Goal: Task Accomplishment & Management: Complete application form

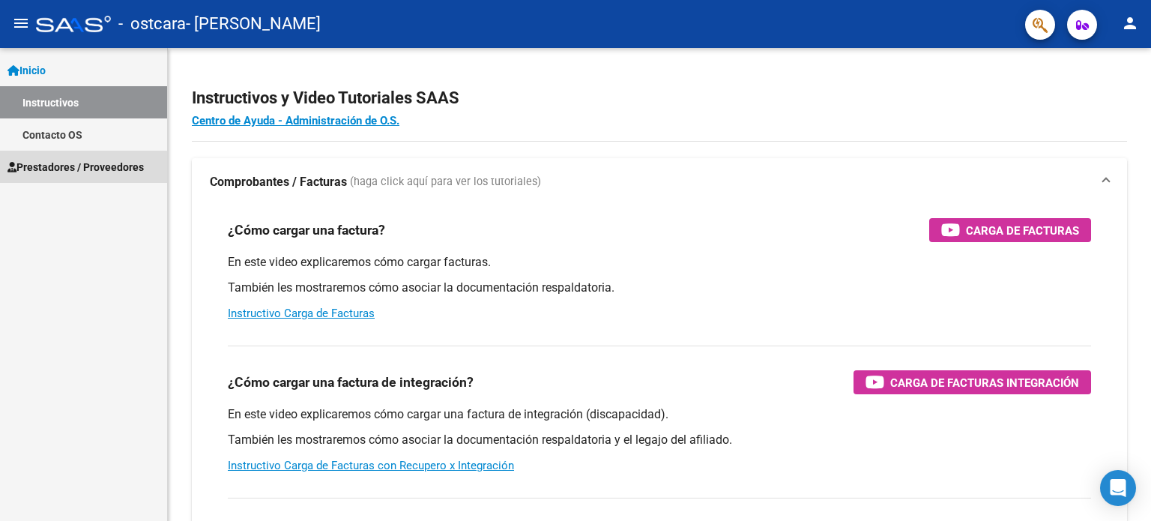
click at [74, 168] on span "Prestadores / Proveedores" at bounding box center [75, 167] width 136 height 16
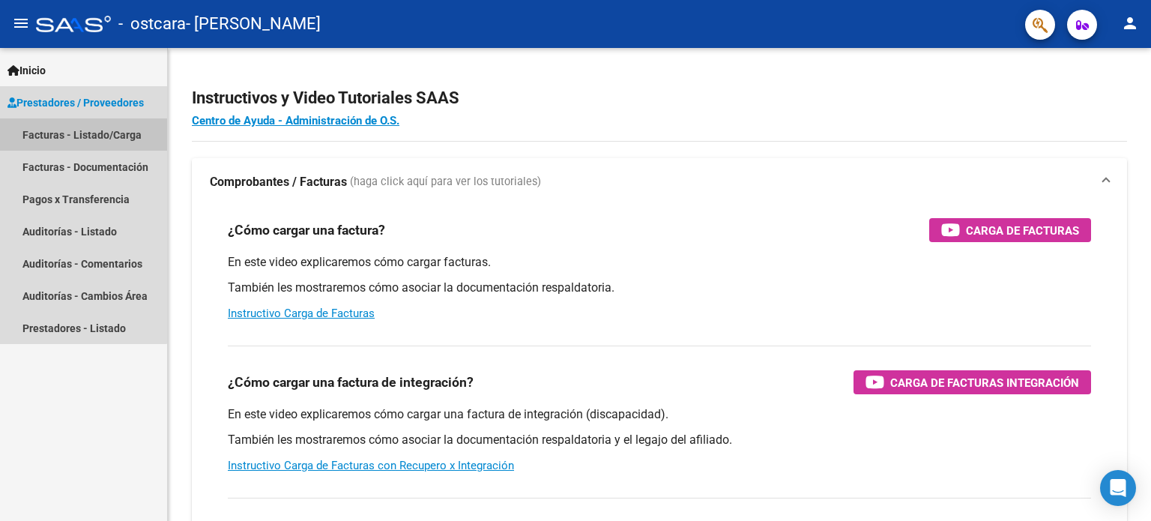
click at [81, 131] on link "Facturas - Listado/Carga" at bounding box center [83, 134] width 167 height 32
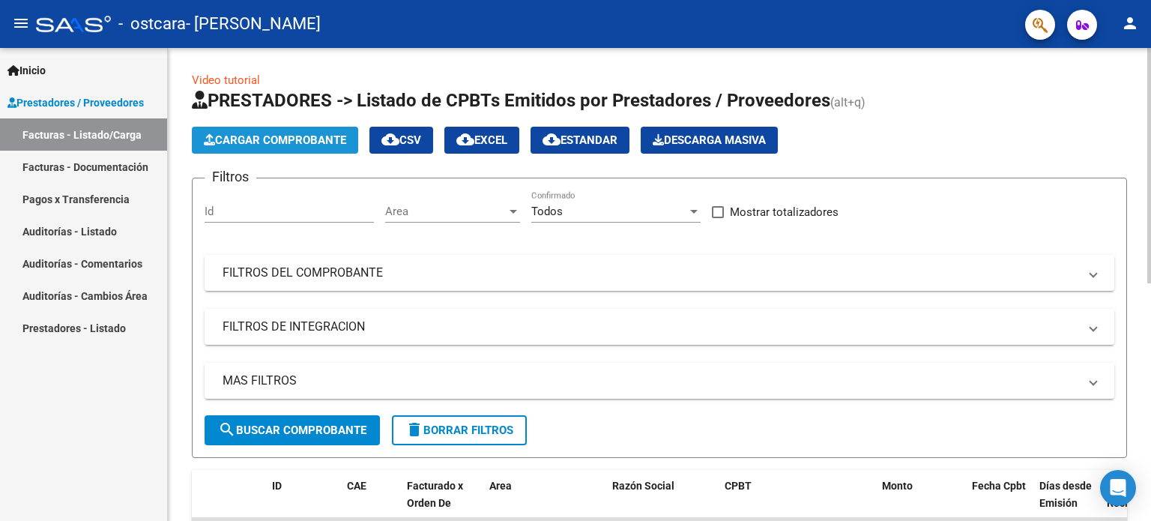
click at [273, 139] on span "Cargar Comprobante" at bounding box center [275, 139] width 142 height 13
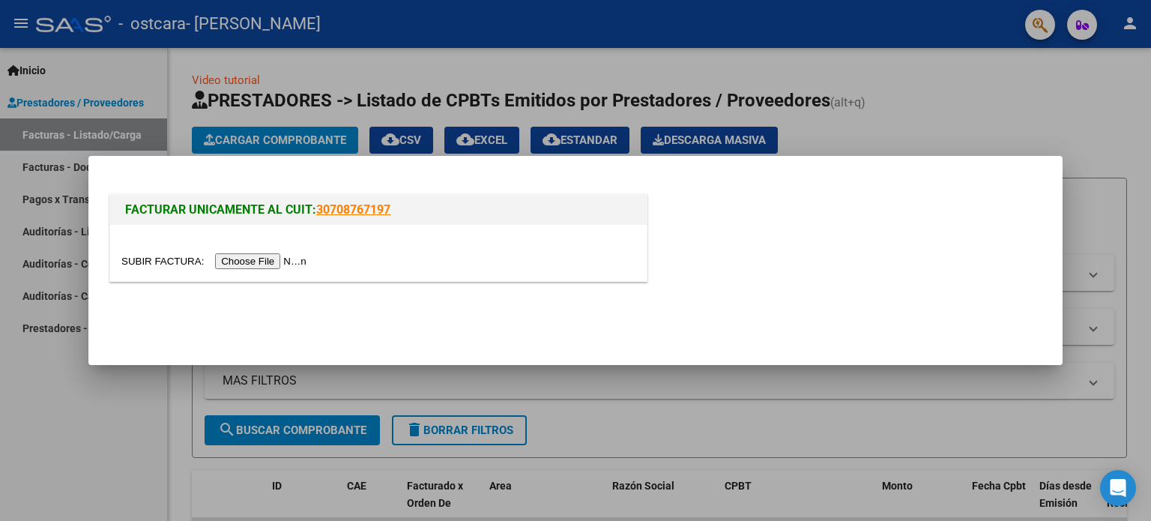
click at [276, 259] on input "file" at bounding box center [216, 261] width 190 height 16
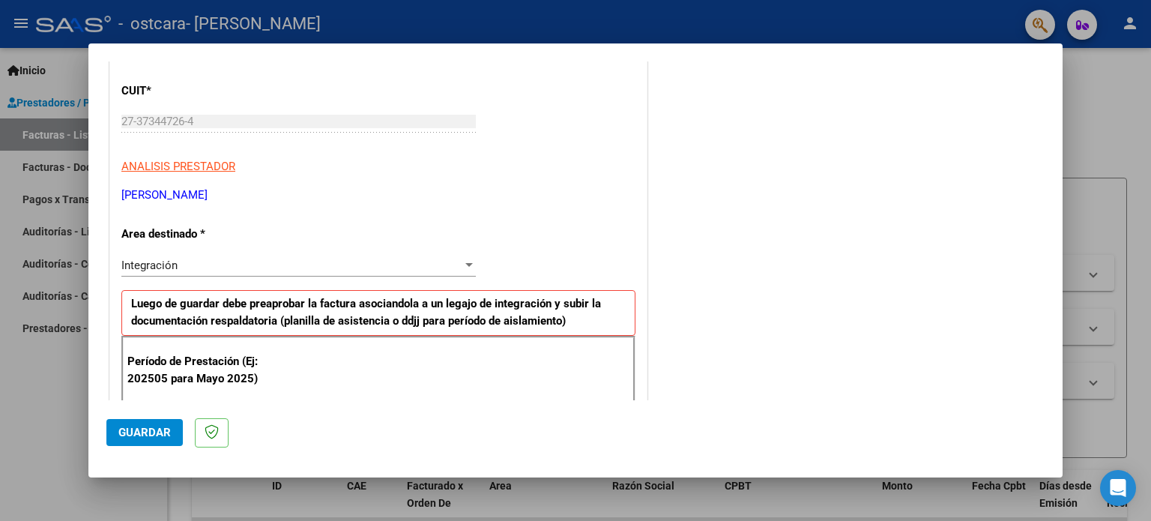
scroll to position [203, 0]
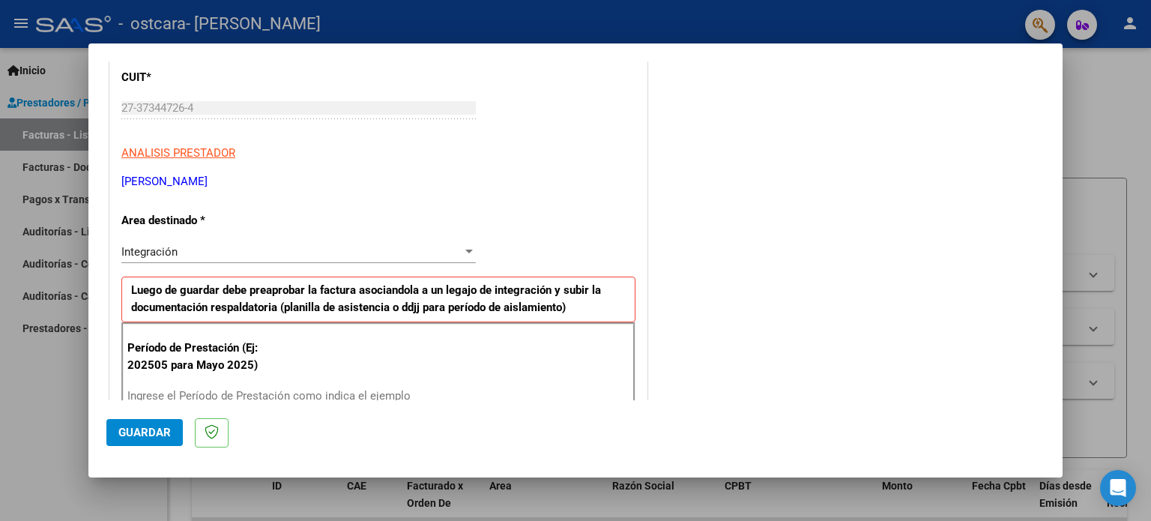
click at [465, 251] on div at bounding box center [468, 251] width 7 height 4
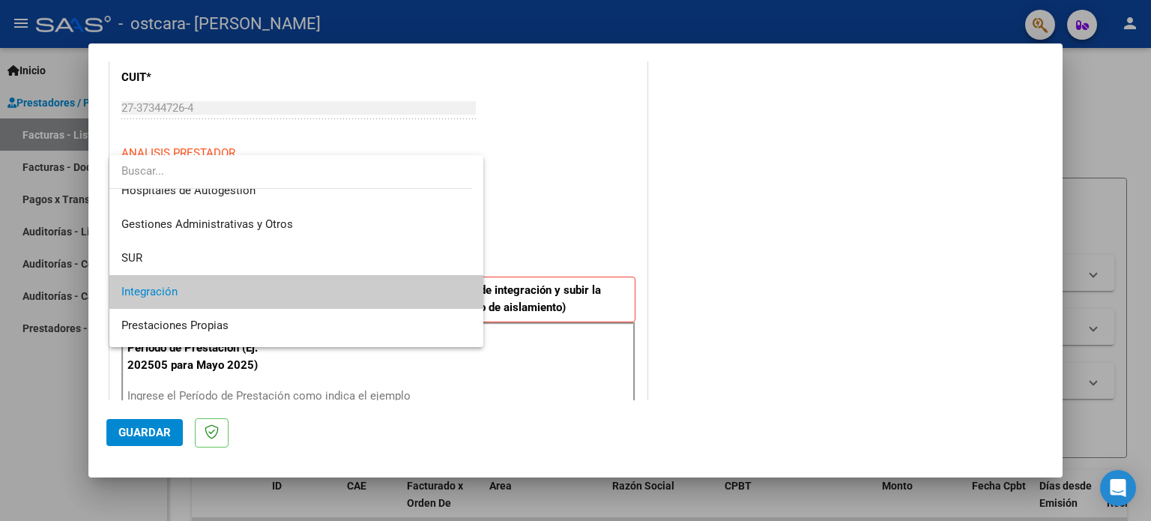
scroll to position [0, 0]
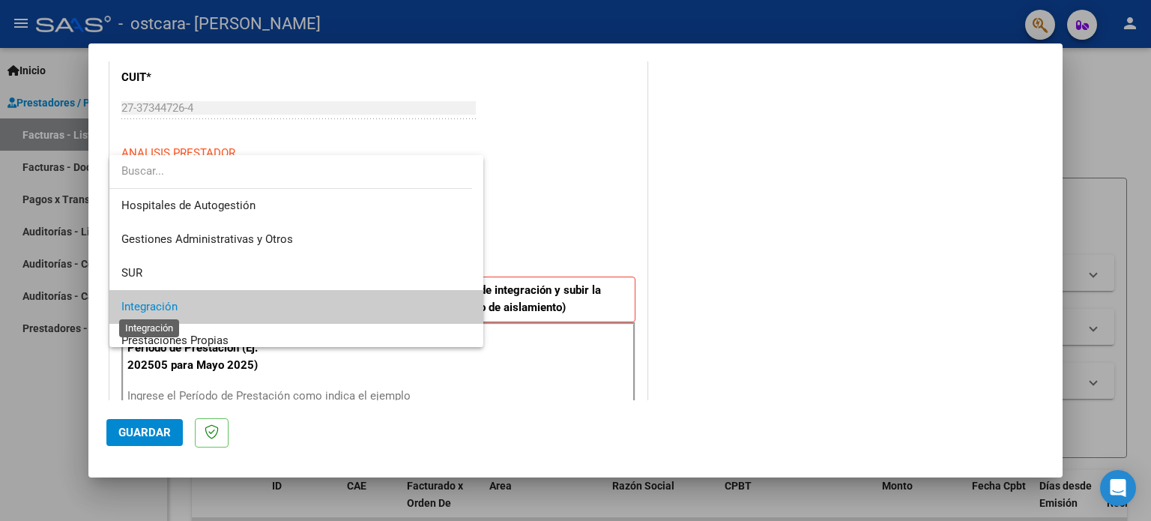
click at [148, 306] on span "Integración" at bounding box center [149, 306] width 56 height 13
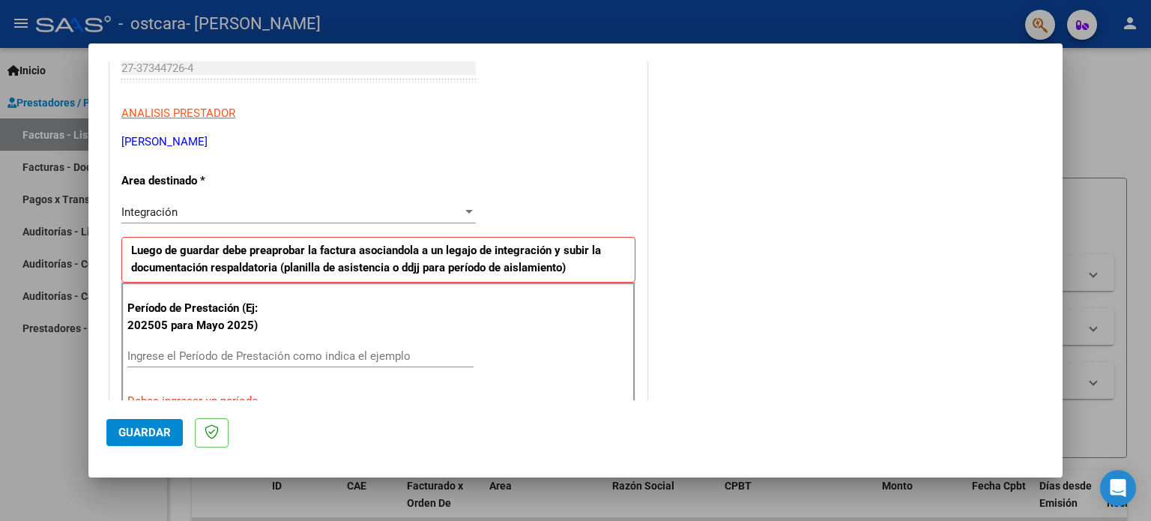
scroll to position [309, 0]
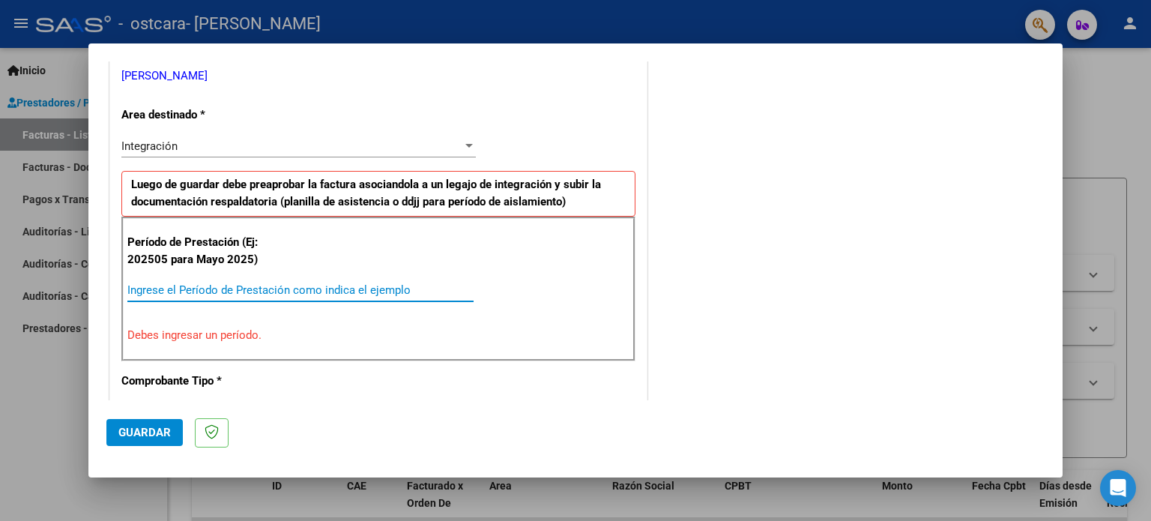
click at [327, 288] on input "Ingrese el Período de Prestación como indica el ejemplo" at bounding box center [300, 289] width 346 height 13
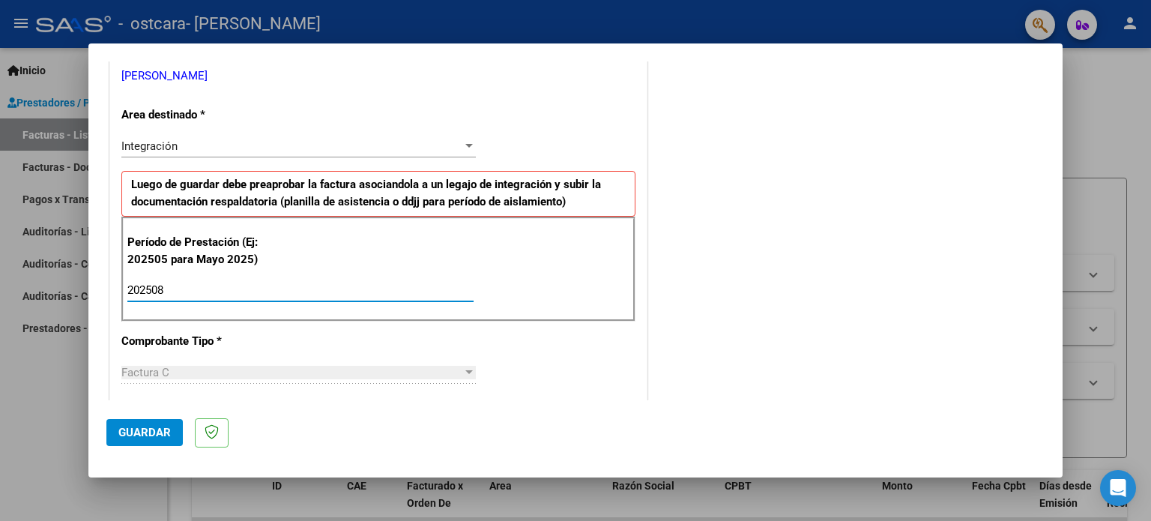
type input "202508"
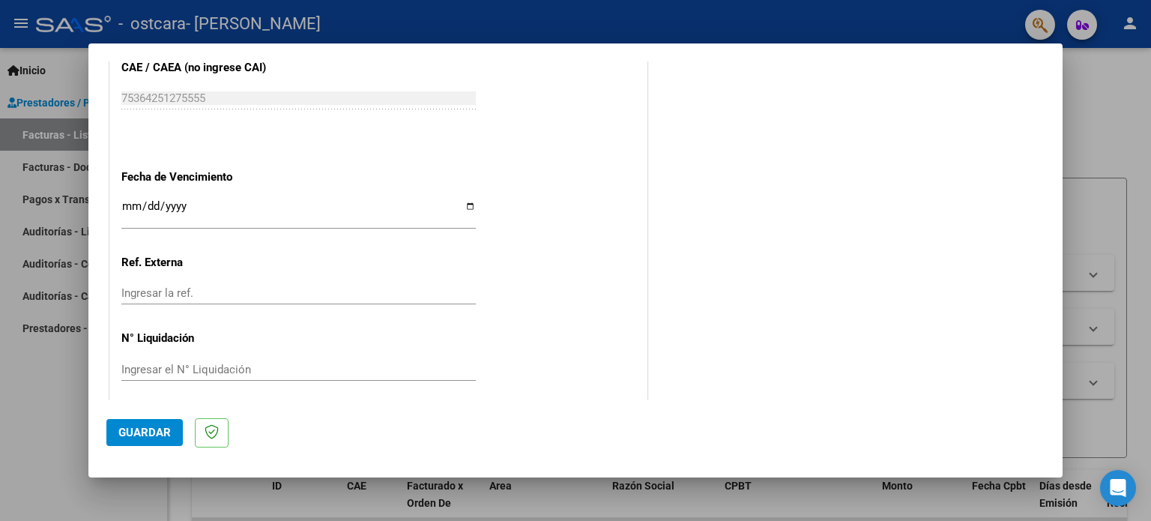
scroll to position [978, 0]
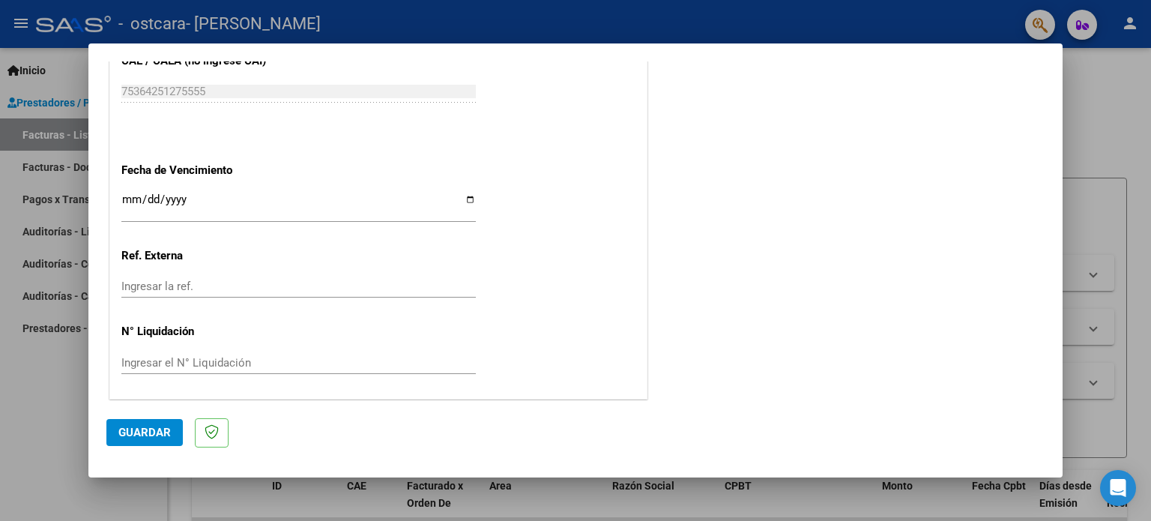
click at [466, 194] on input "Ingresar la fecha" at bounding box center [298, 205] width 354 height 24
type input "[DATE]"
click at [146, 432] on span "Guardar" at bounding box center [144, 432] width 52 height 13
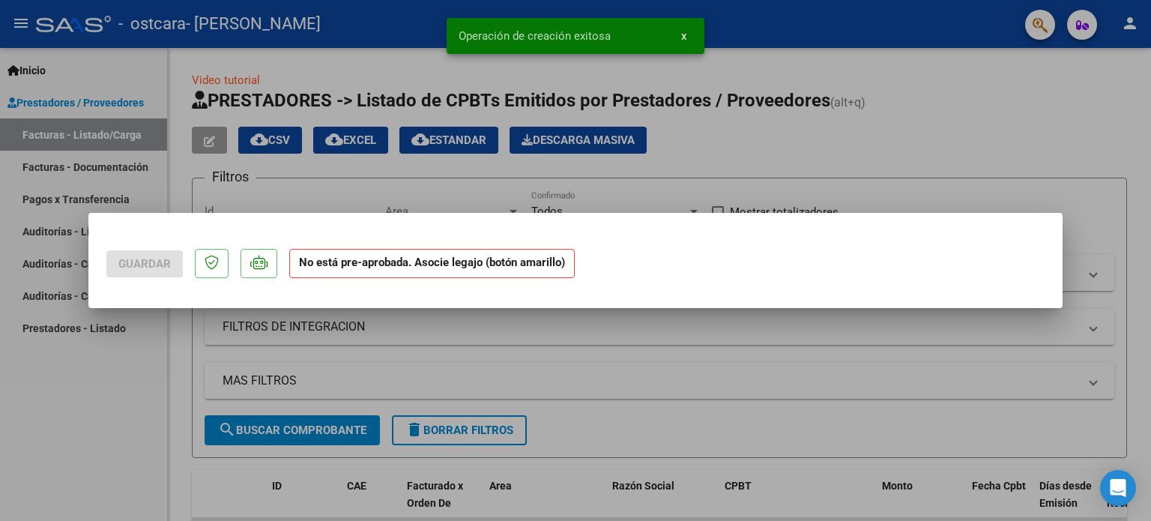
scroll to position [0, 0]
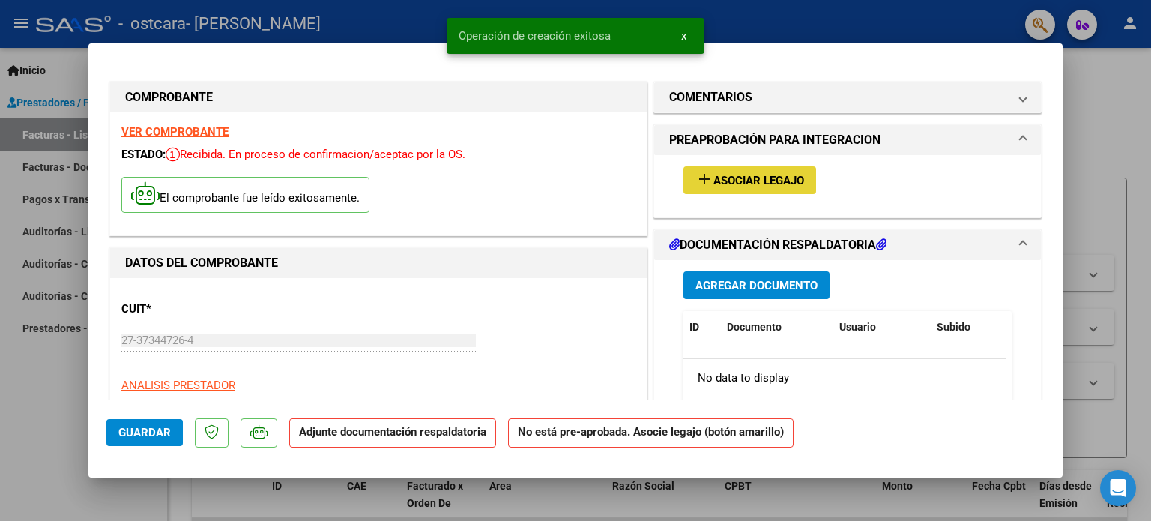
click at [752, 180] on span "Asociar Legajo" at bounding box center [758, 180] width 91 height 13
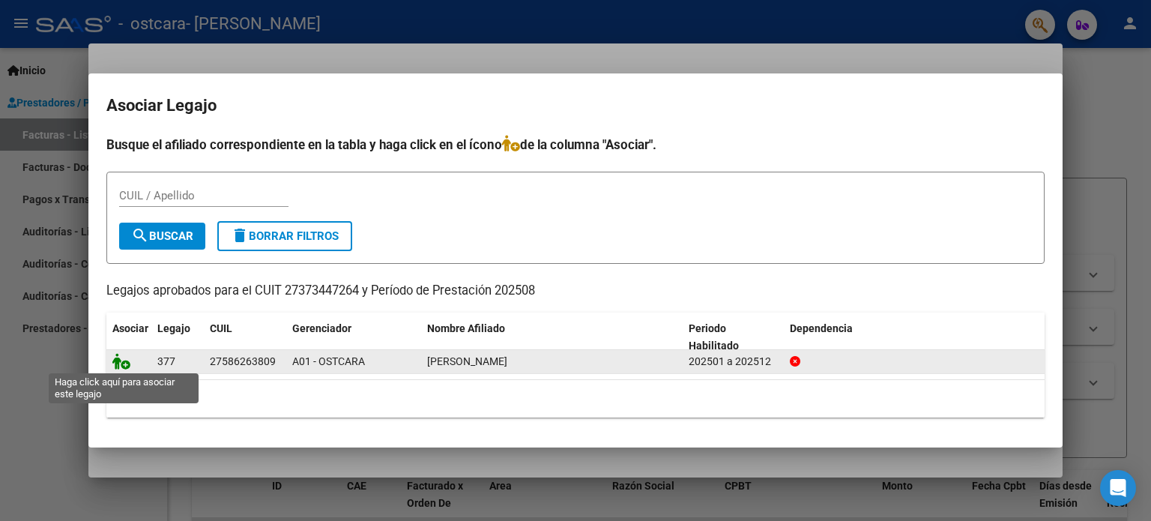
click at [119, 362] on icon at bounding box center [121, 361] width 18 height 16
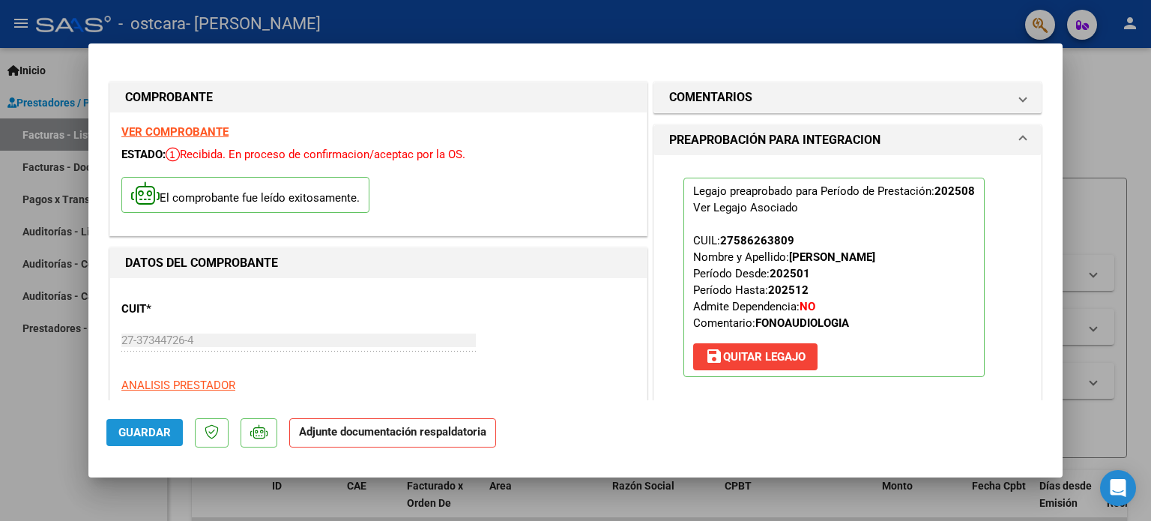
click at [139, 425] on button "Guardar" at bounding box center [144, 432] width 76 height 27
click at [1112, 95] on div at bounding box center [575, 260] width 1151 height 521
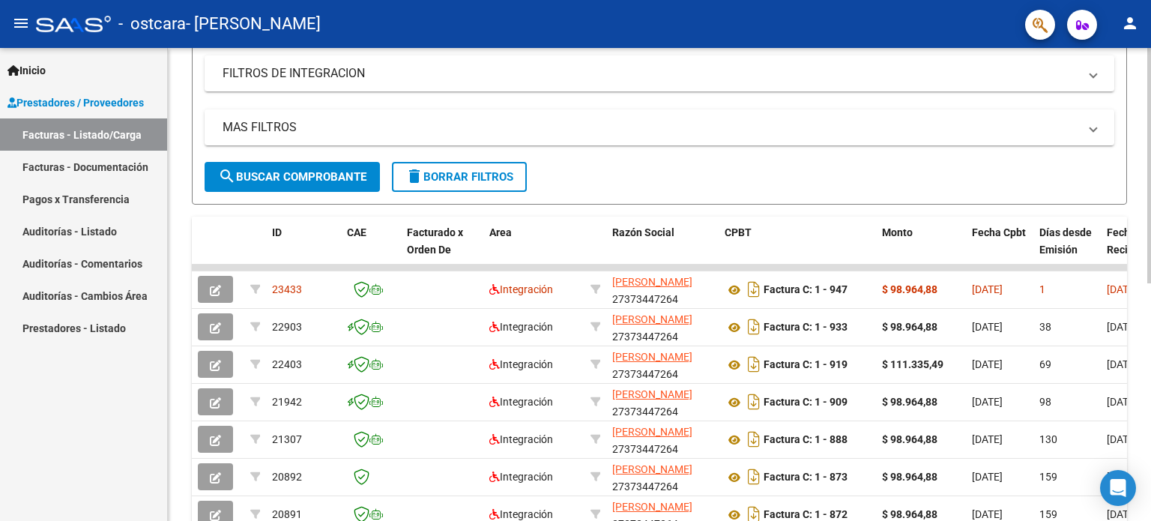
click at [1150, 267] on div at bounding box center [1149, 293] width 4 height 235
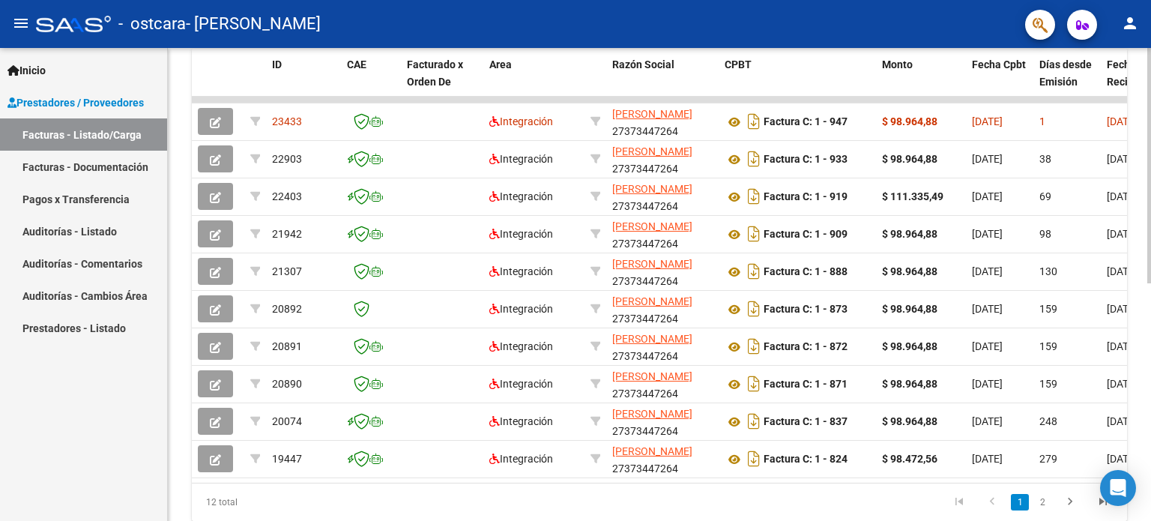
scroll to position [478, 0]
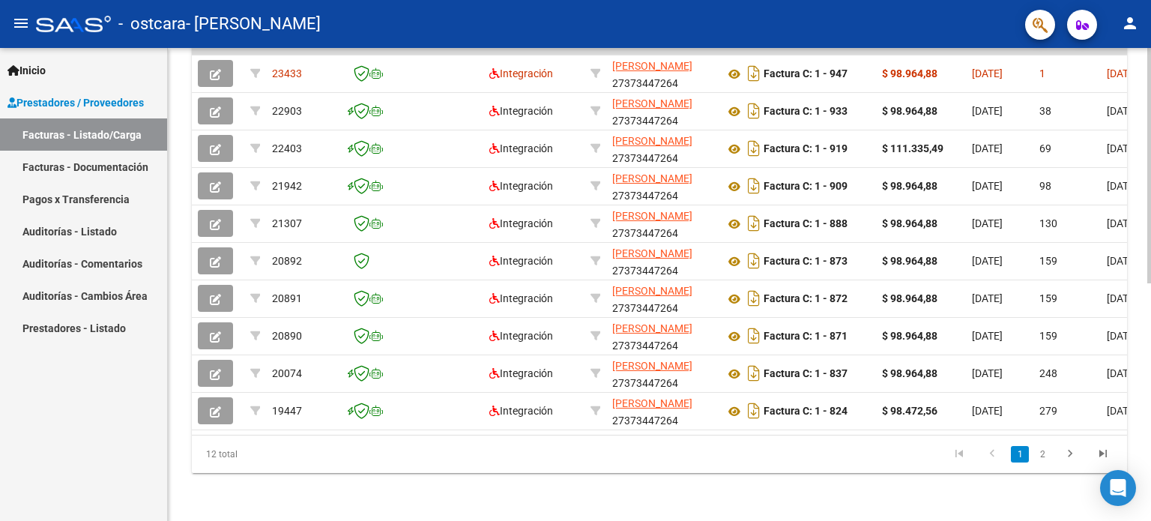
click at [1150, 411] on div at bounding box center [1149, 402] width 4 height 235
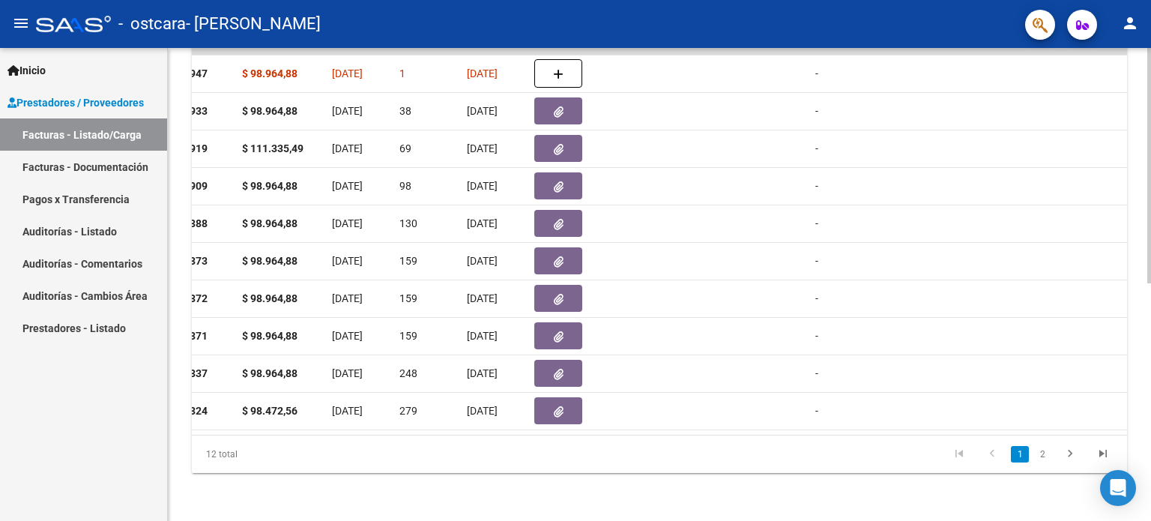
scroll to position [0, 635]
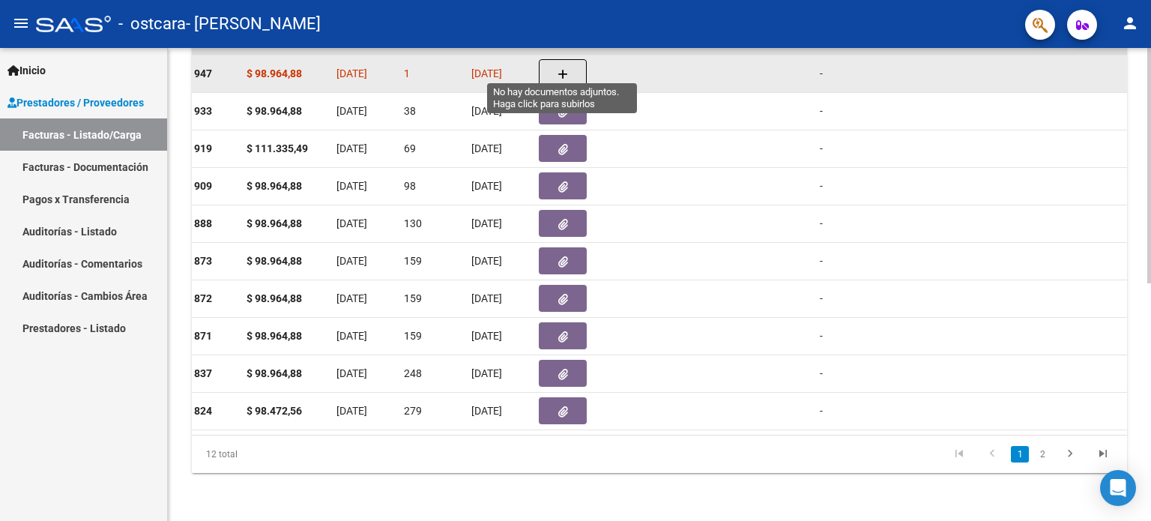
click at [567, 64] on button "button" at bounding box center [563, 73] width 48 height 28
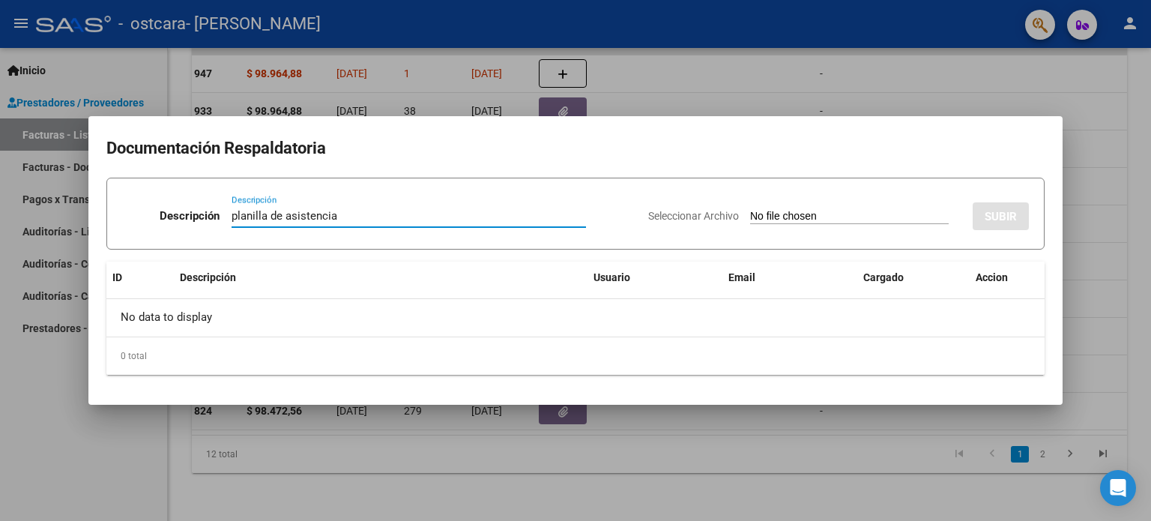
type input "planilla de asistencia"
click at [750, 217] on input "Seleccionar Archivo" at bounding box center [849, 217] width 199 height 14
type input "C:\fakepath\CamScanner [DATE] 12.26 (2).pdf"
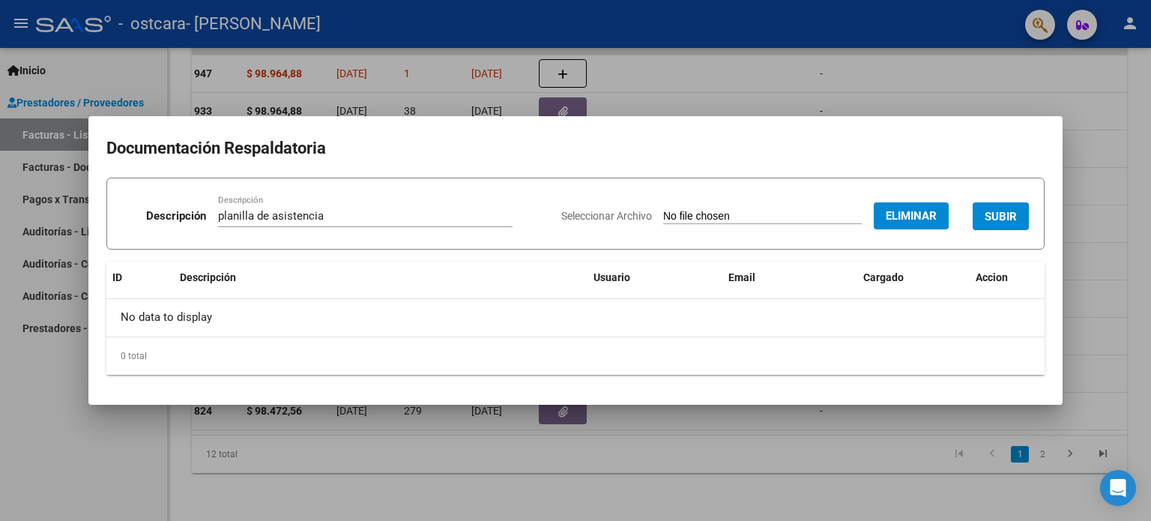
click at [1007, 215] on span "SUBIR" at bounding box center [1000, 216] width 32 height 13
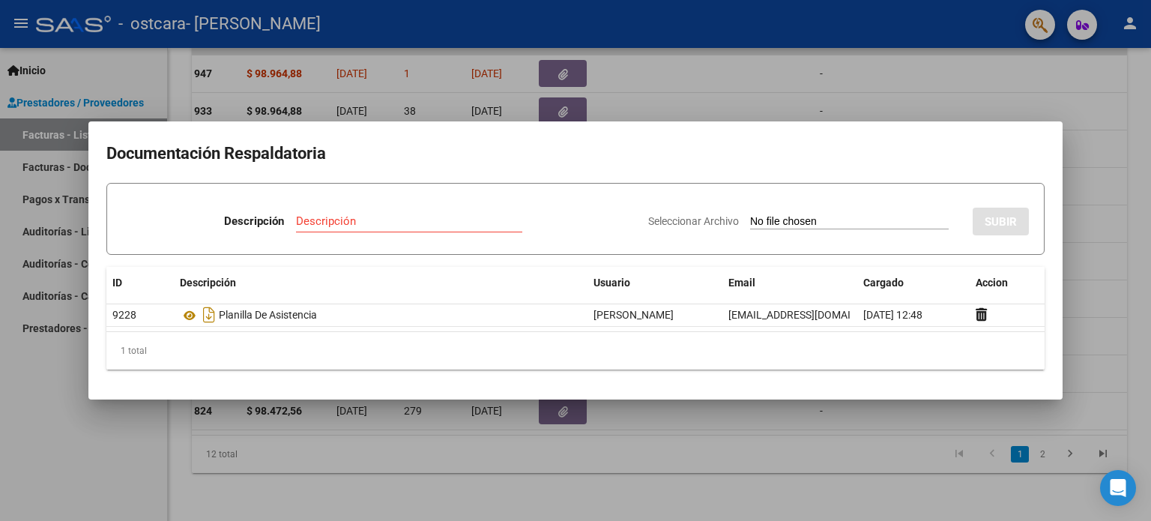
click at [770, 79] on div at bounding box center [575, 260] width 1151 height 521
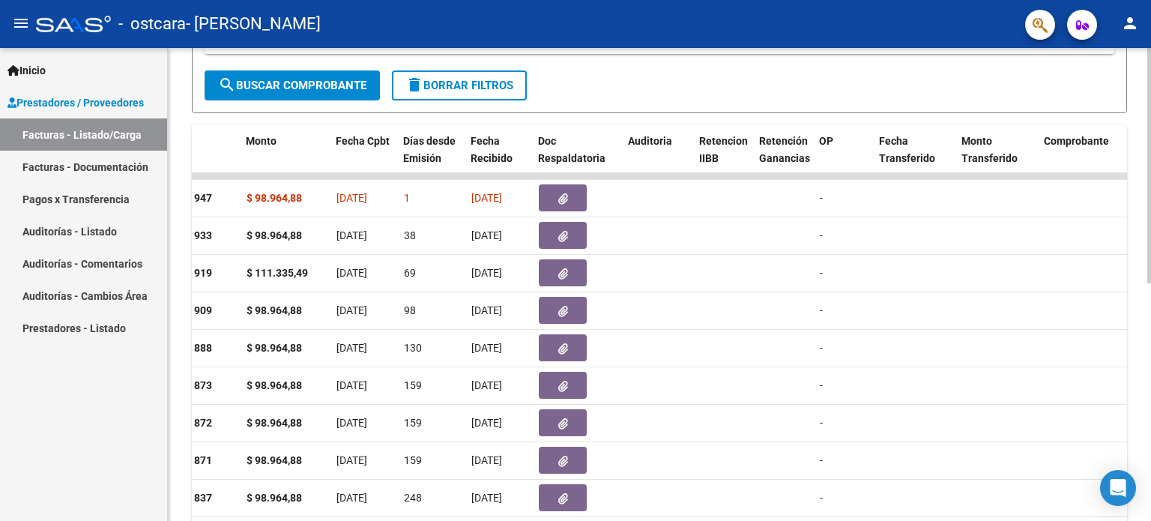
scroll to position [335, 0]
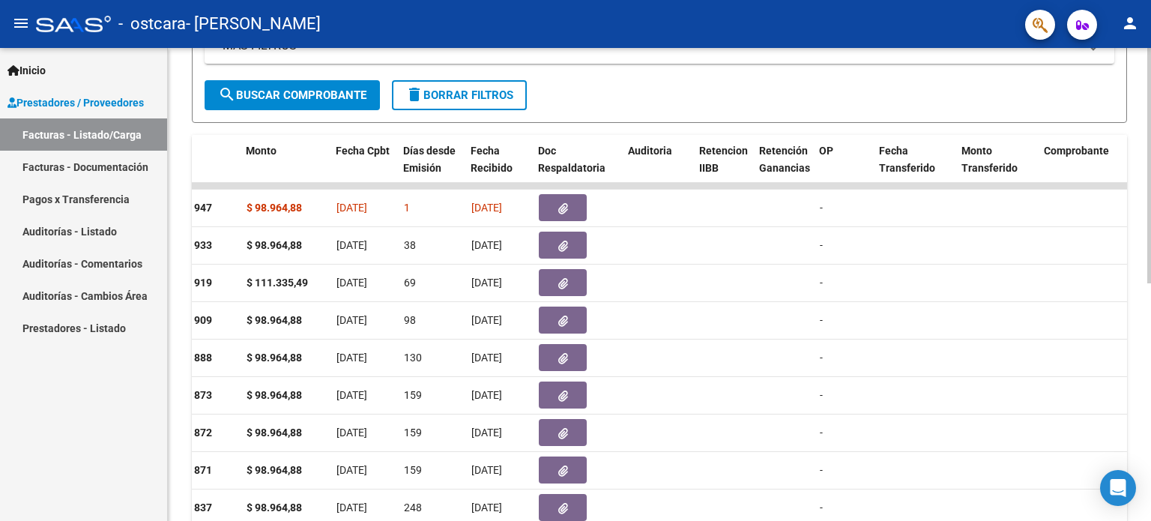
click at [1145, 236] on div "Video tutorial PRESTADORES -> Listado de CPBTs Emitidos por Prestadores / Prove…" at bounding box center [661, 184] width 987 height 942
